Goal: Task Accomplishment & Management: Manage account settings

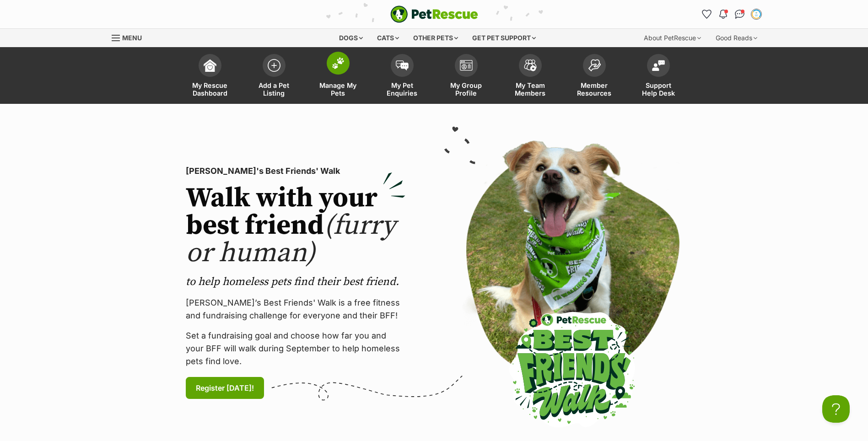
click at [328, 65] on span at bounding box center [338, 63] width 23 height 23
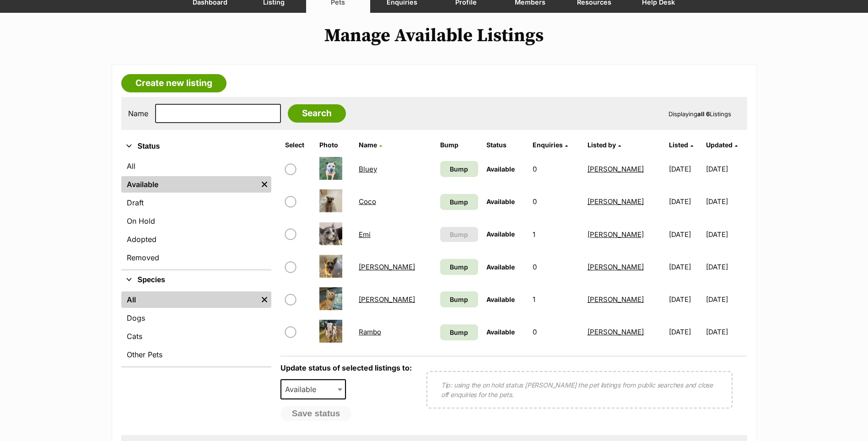
scroll to position [92, 0]
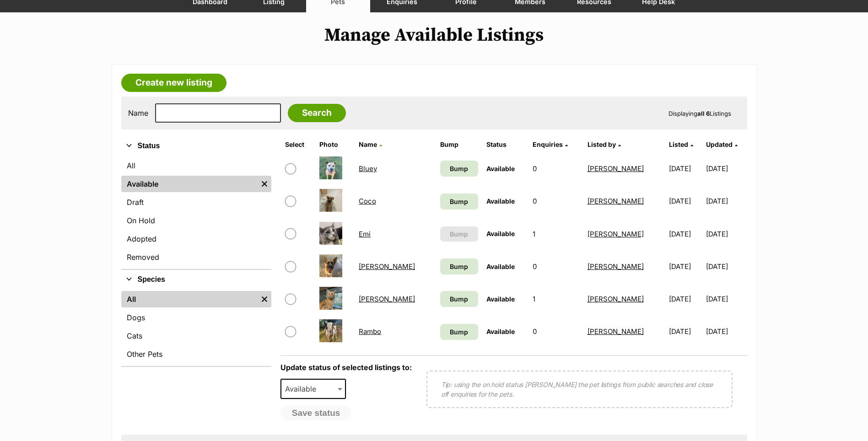
click at [292, 235] on input "checkbox" at bounding box center [290, 233] width 11 height 11
checkbox input "true"
click at [303, 384] on span "Available" at bounding box center [303, 389] width 44 height 13
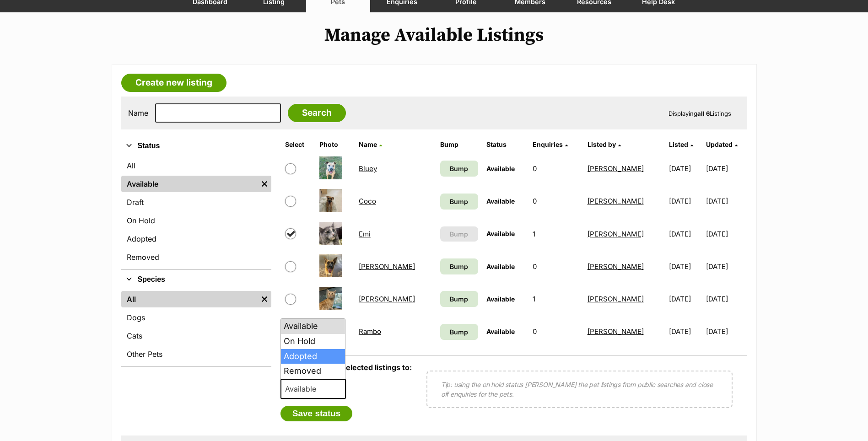
select select "rehomed"
click at [309, 413] on button "Save status" at bounding box center [317, 414] width 72 height 16
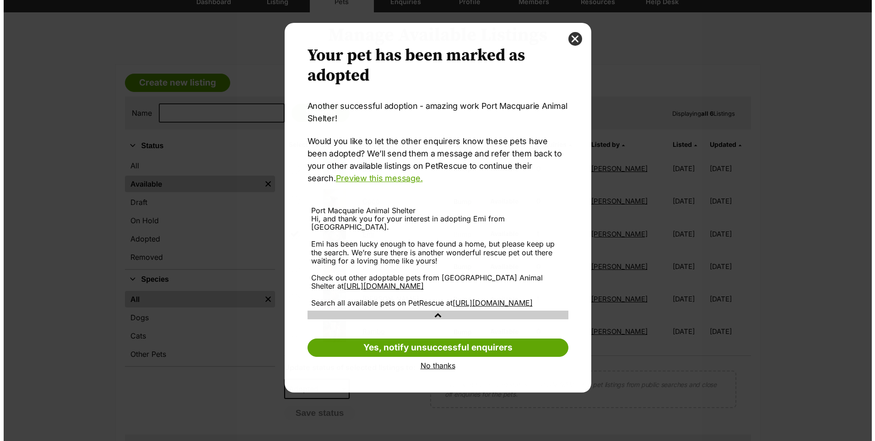
scroll to position [0, 0]
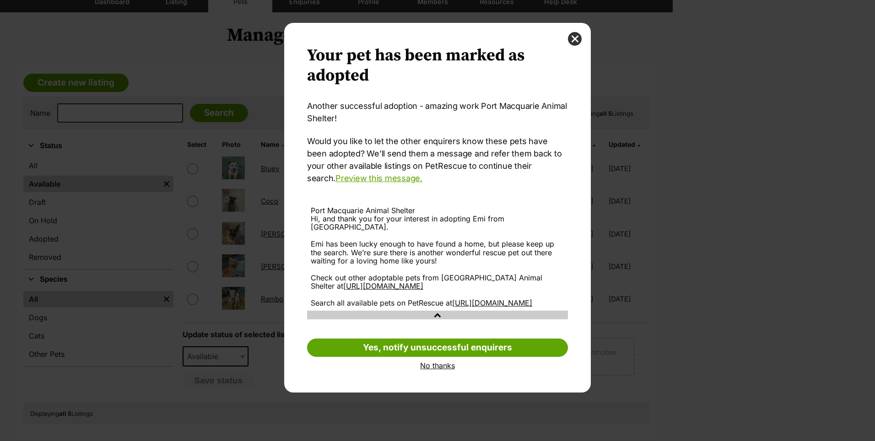
click at [444, 370] on link "No thanks" at bounding box center [437, 366] width 261 height 8
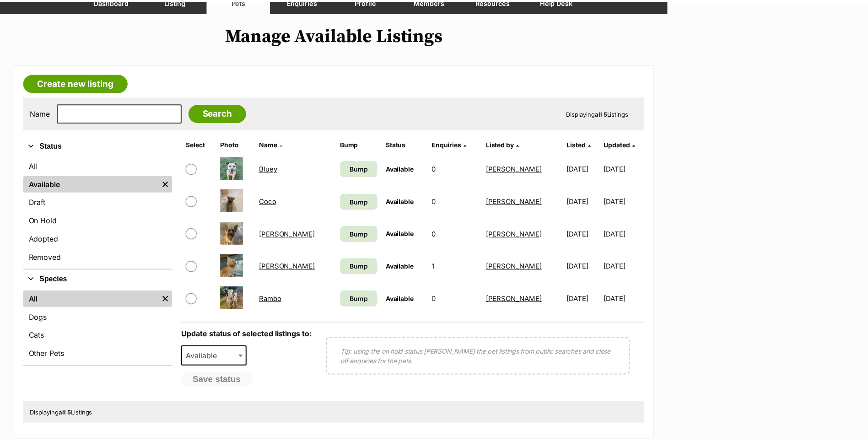
scroll to position [92, 0]
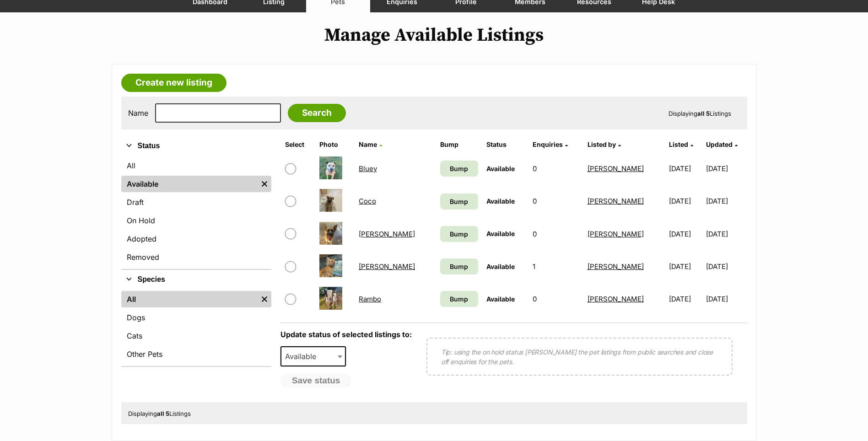
click at [370, 268] on link "[PERSON_NAME]" at bounding box center [387, 266] width 56 height 9
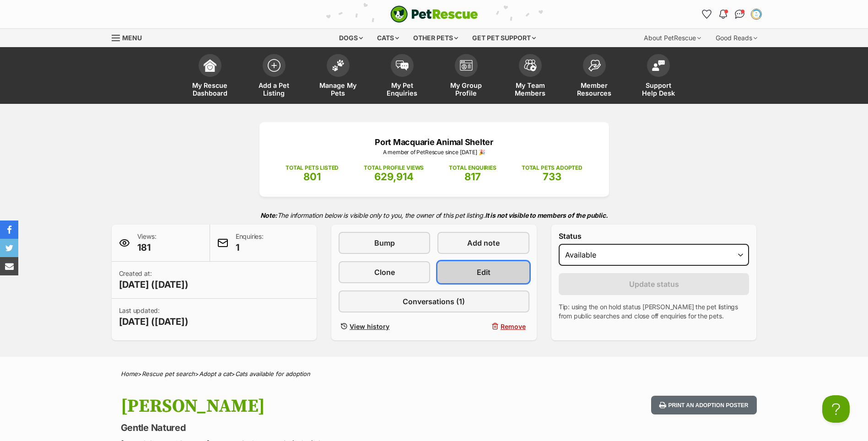
click at [473, 271] on link "Edit" at bounding box center [484, 272] width 92 height 22
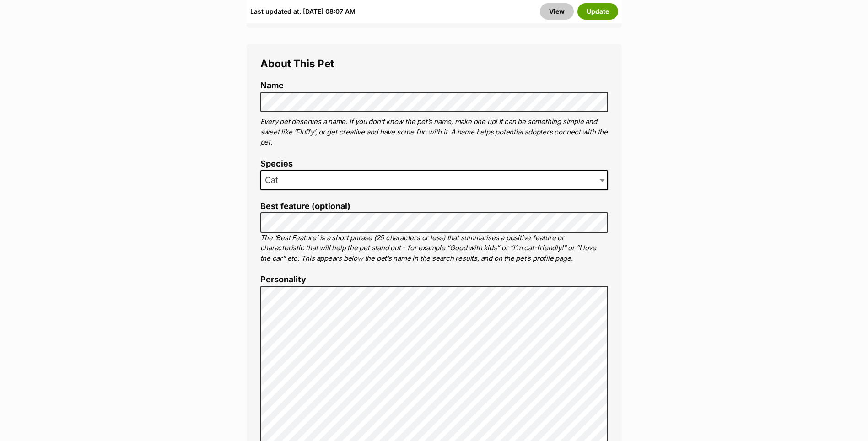
scroll to position [687, 0]
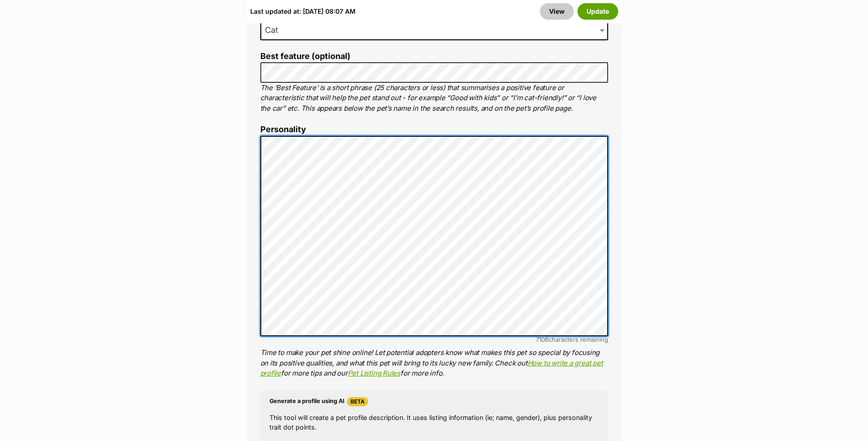
click at [259, 131] on div "About This Pet Name Henlo there, it looks like you might be using the pet name …" at bounding box center [434, 277] width 375 height 767
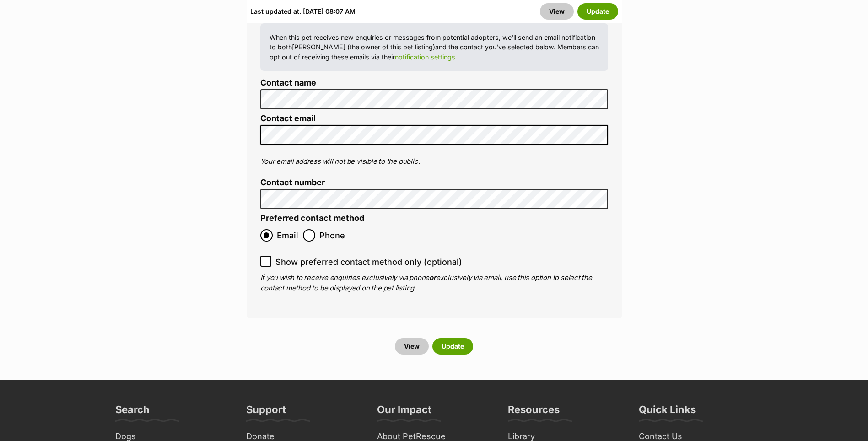
scroll to position [3890, 0]
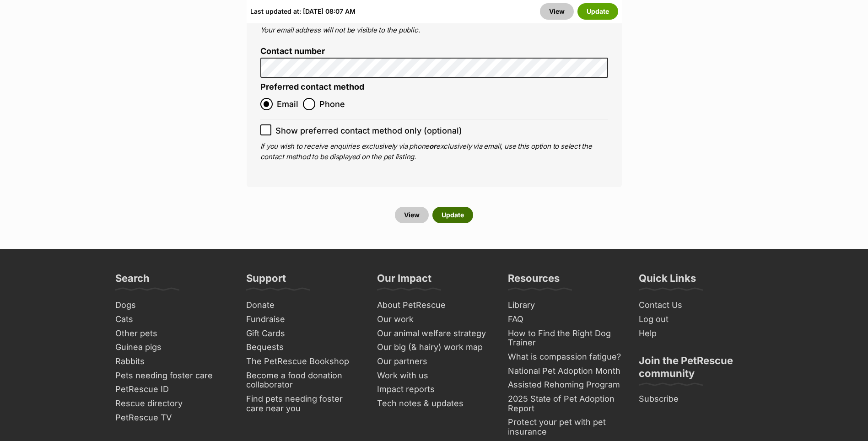
click at [456, 207] on button "Update" at bounding box center [453, 215] width 41 height 16
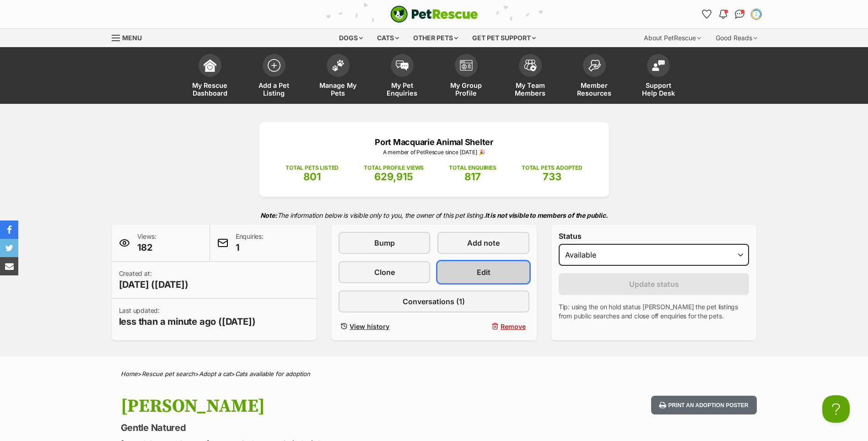
click at [488, 272] on span "Edit" at bounding box center [484, 272] width 14 height 11
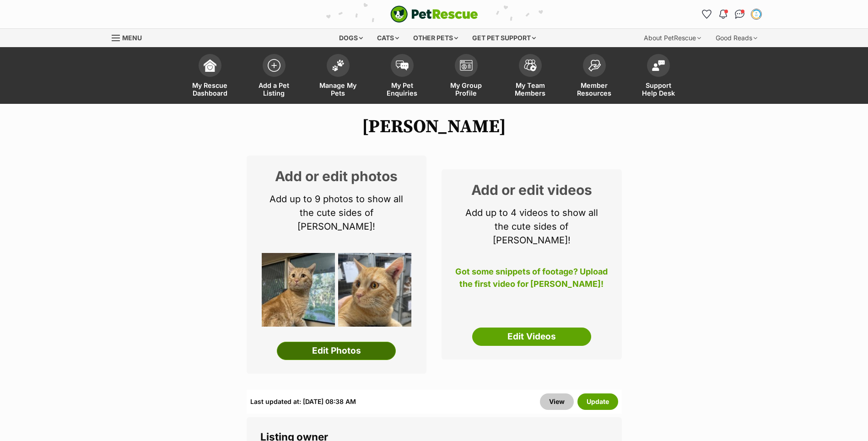
click at [318, 342] on link "Edit Photos" at bounding box center [336, 351] width 119 height 18
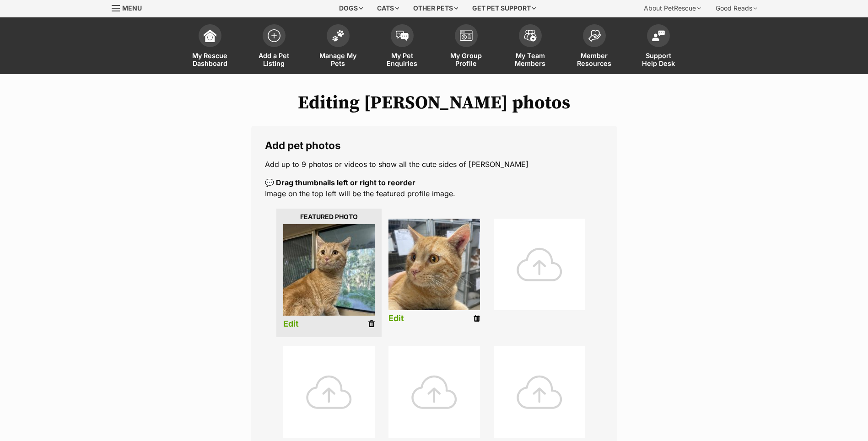
scroll to position [46, 0]
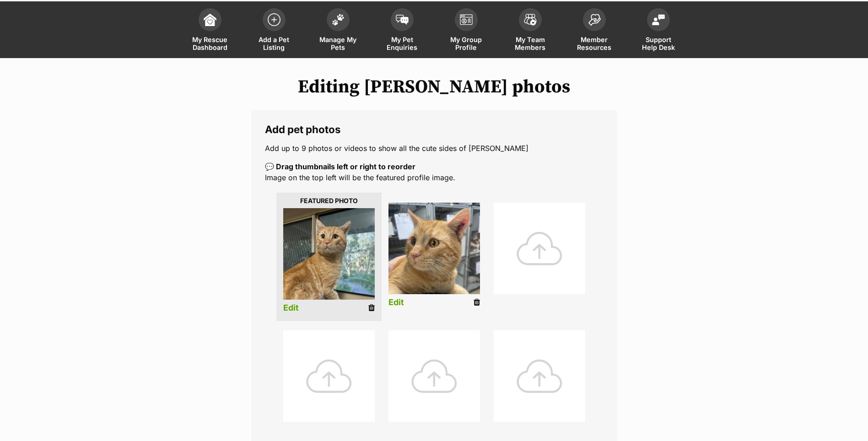
click at [575, 262] on div at bounding box center [540, 249] width 92 height 92
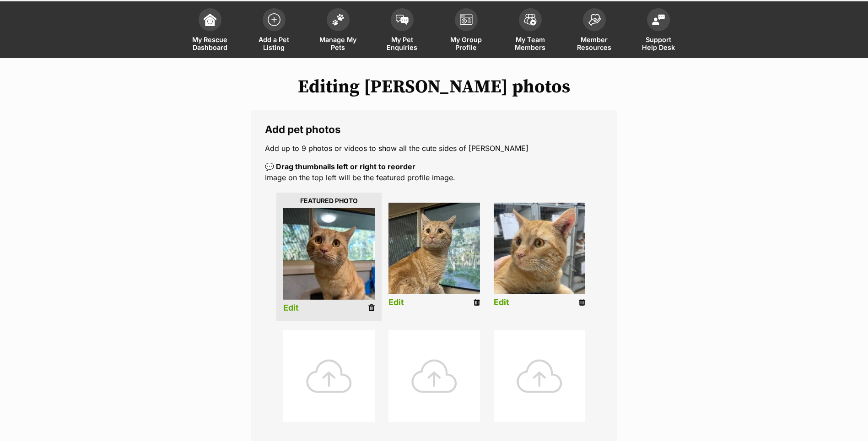
click at [346, 338] on div at bounding box center [329, 376] width 92 height 92
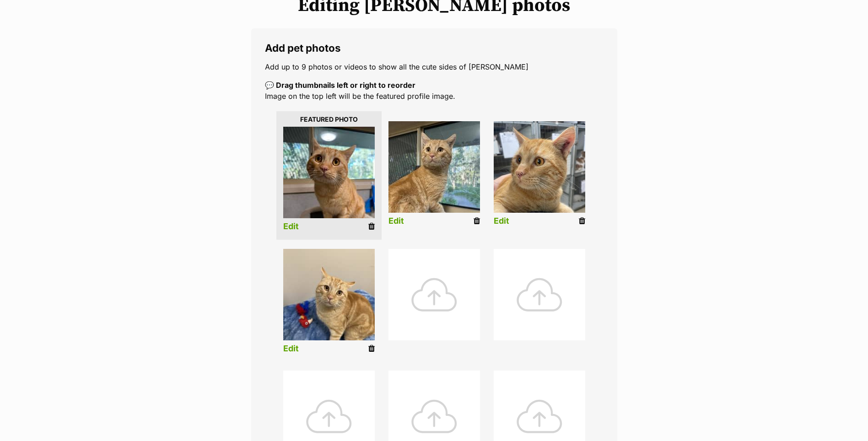
scroll to position [137, 0]
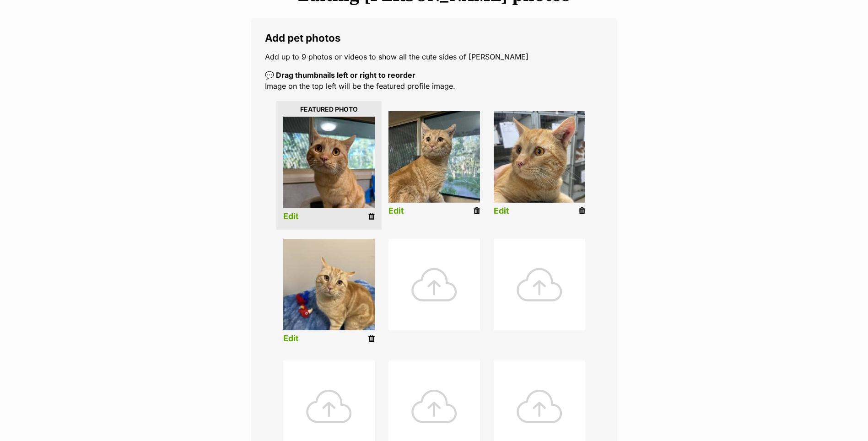
click at [291, 341] on link "Edit" at bounding box center [291, 339] width 16 height 10
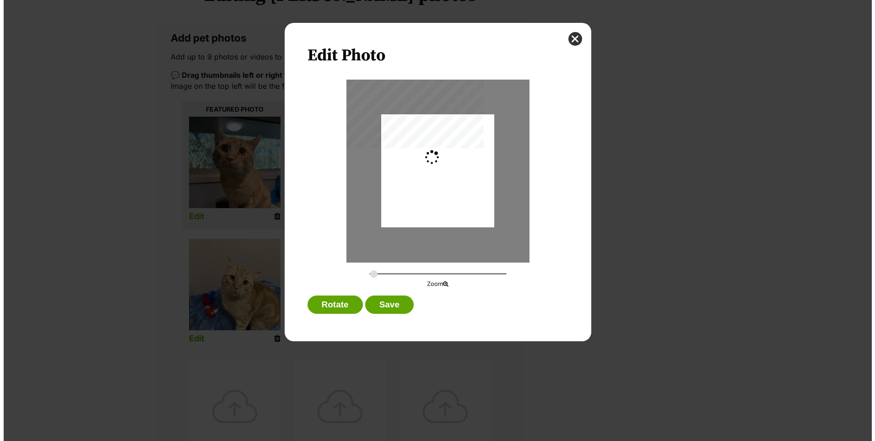
scroll to position [0, 0]
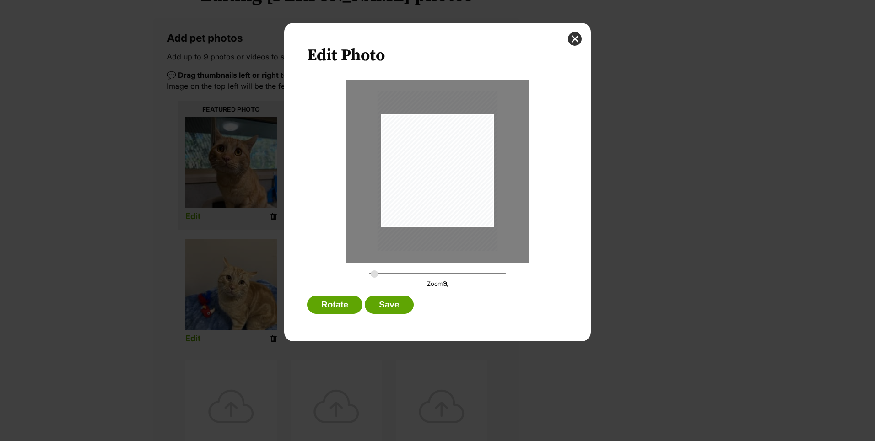
type input "0.2917"
click at [374, 275] on input "Dialog Window - Close (Press escape to close)" at bounding box center [437, 274] width 137 height 9
drag, startPoint x: 446, startPoint y: 201, endPoint x: 419, endPoint y: 214, distance: 30.3
click at [419, 214] on div "Dialog Window - Close (Press escape to close)" at bounding box center [434, 181] width 120 height 160
click at [397, 300] on button "Save" at bounding box center [389, 305] width 49 height 18
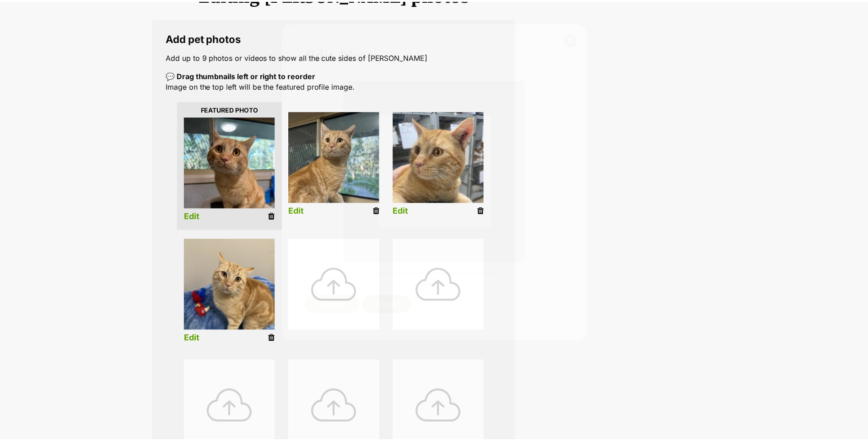
scroll to position [137, 0]
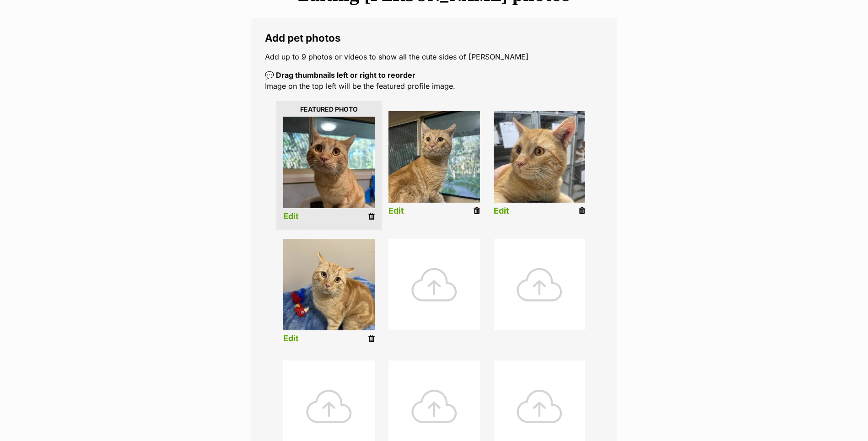
click at [297, 217] on link "Edit" at bounding box center [291, 217] width 16 height 10
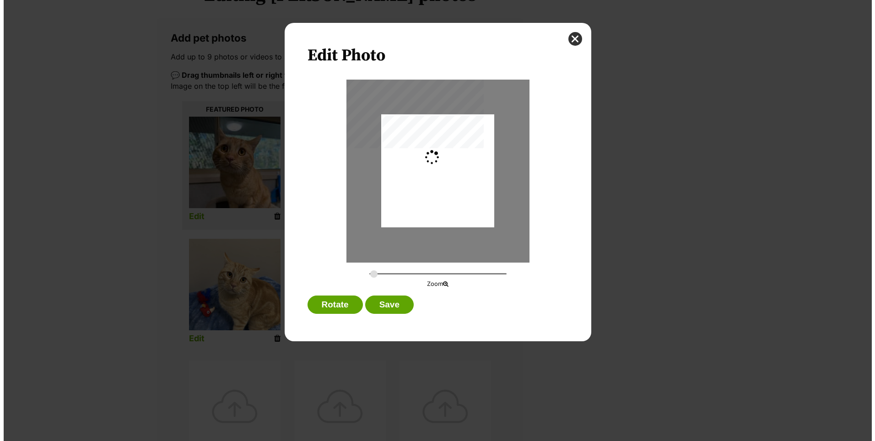
scroll to position [0, 0]
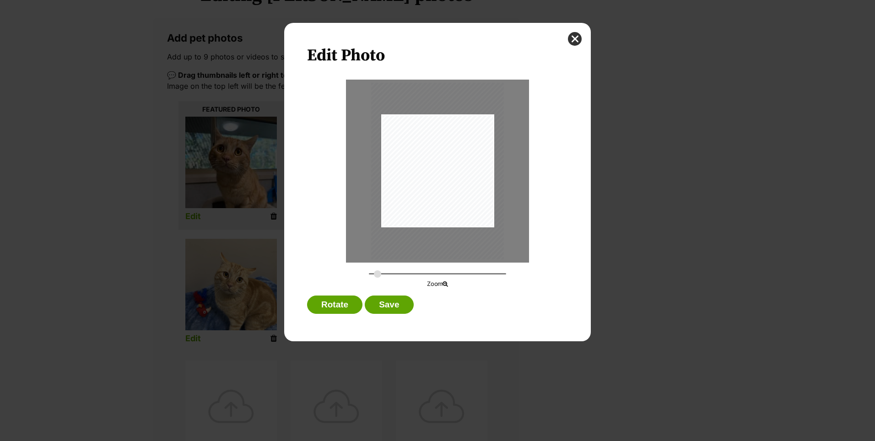
click at [378, 273] on input "Dialog Window - Close (Press escape to close)" at bounding box center [437, 274] width 137 height 9
drag, startPoint x: 450, startPoint y: 185, endPoint x: 451, endPoint y: 178, distance: 6.9
click at [451, 178] on div "Dialog Window - Close (Press escape to close)" at bounding box center [436, 194] width 133 height 177
type input "0.3132"
click at [377, 276] on input "Dialog Window - Close (Press escape to close)" at bounding box center [437, 274] width 137 height 9
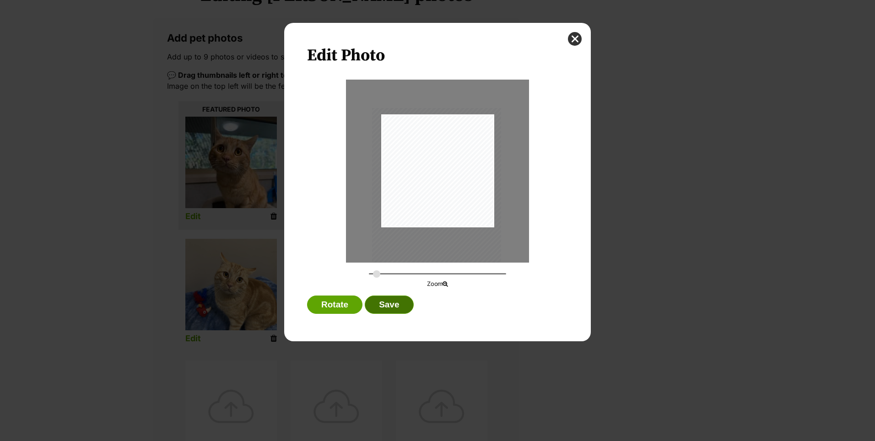
click at [389, 314] on button "Save" at bounding box center [389, 305] width 49 height 18
click at [389, 310] on button "Save" at bounding box center [389, 305] width 49 height 18
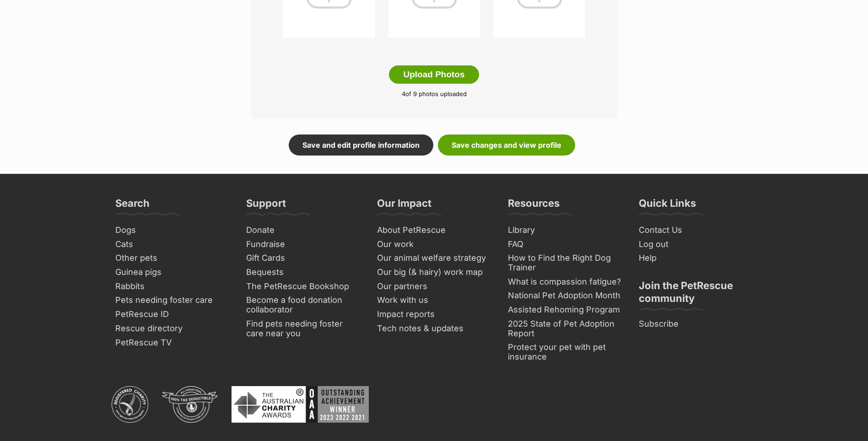
scroll to position [458, 0]
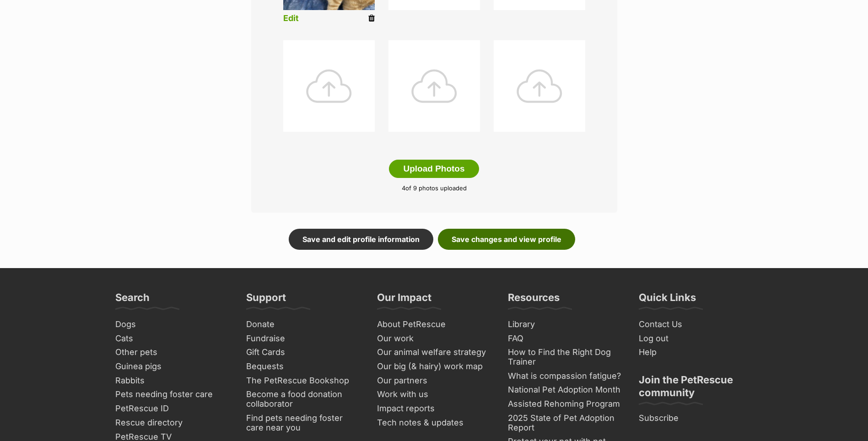
click at [482, 248] on link "Save changes and view profile" at bounding box center [506, 239] width 137 height 21
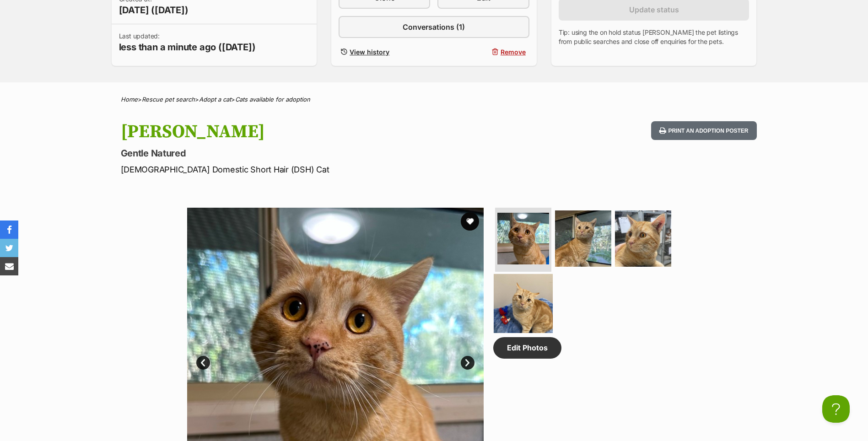
click at [547, 289] on img at bounding box center [523, 303] width 59 height 59
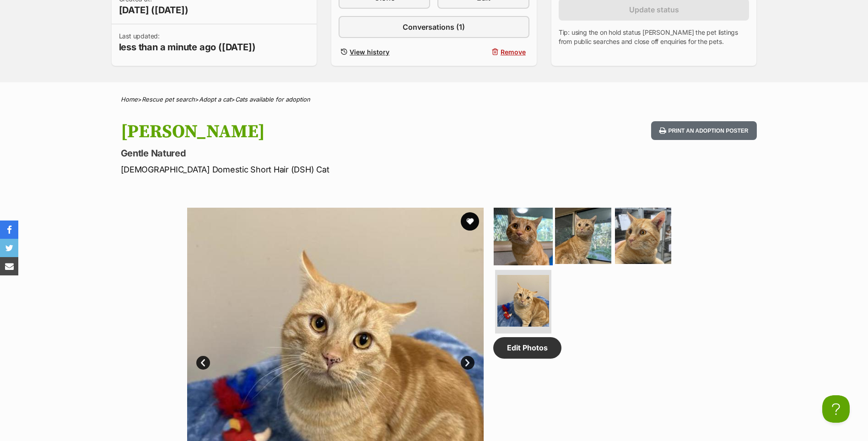
click at [526, 233] on img at bounding box center [523, 235] width 59 height 59
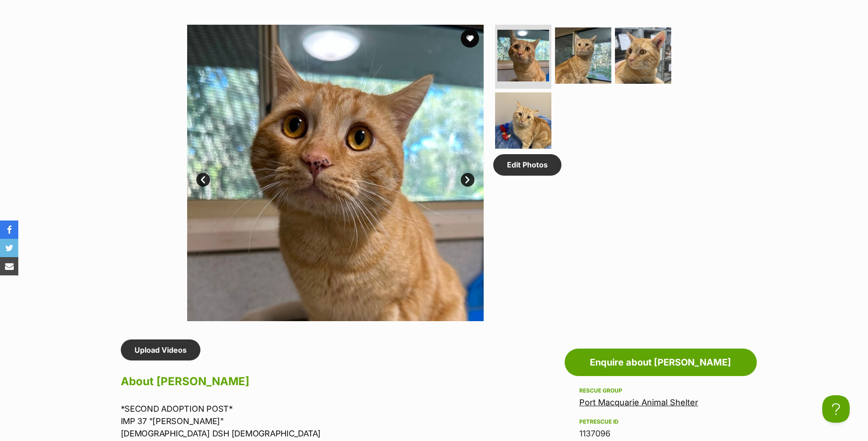
scroll to position [595, 0]
